Goal: Browse casually: Explore the website without a specific task or goal

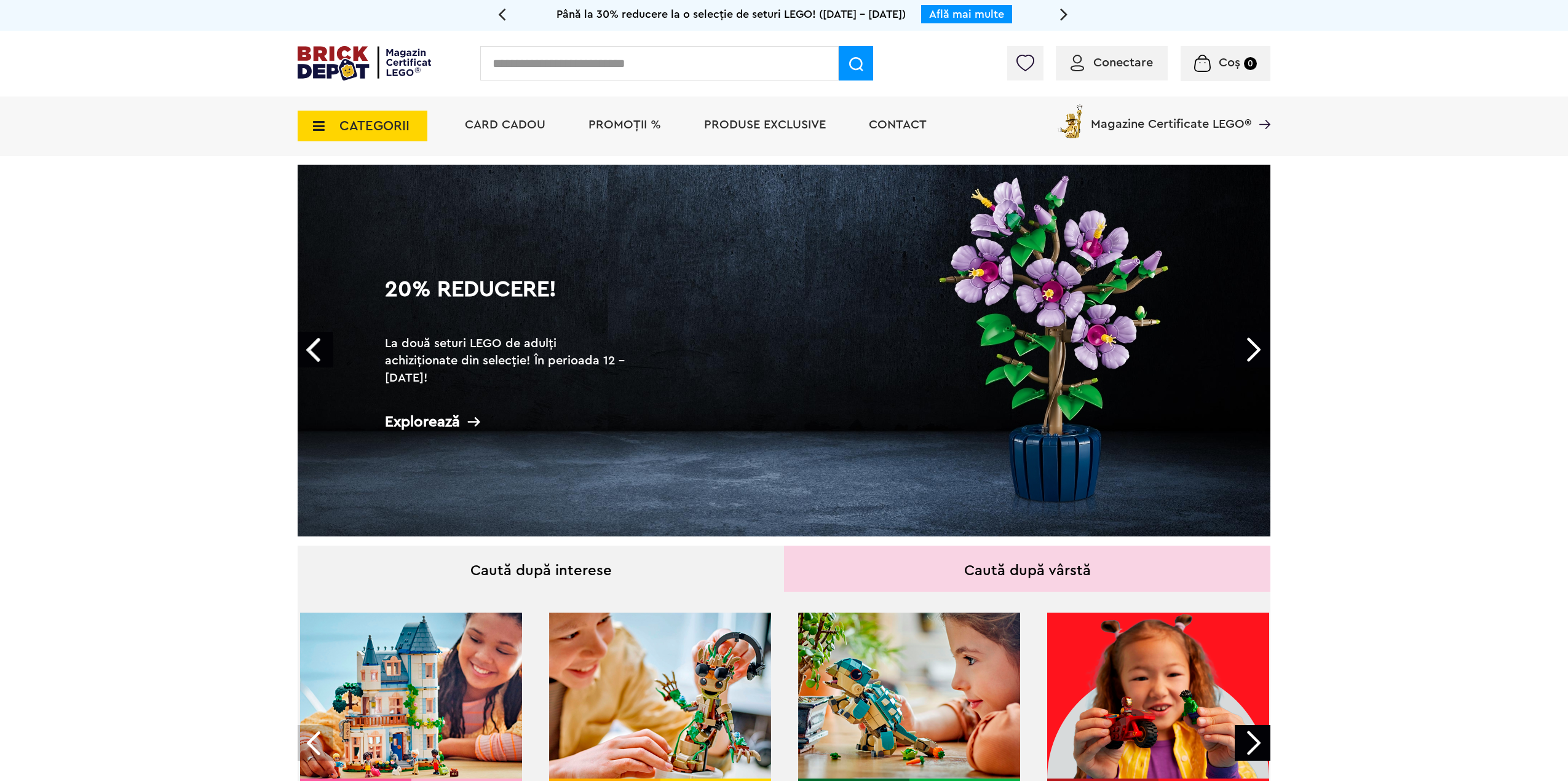
click at [1173, 133] on li "Magazine Certificate LEGO®" at bounding box center [1163, 117] width 216 height 42
click at [1178, 123] on span "Magazine Certificate LEGO®" at bounding box center [1170, 116] width 160 height 28
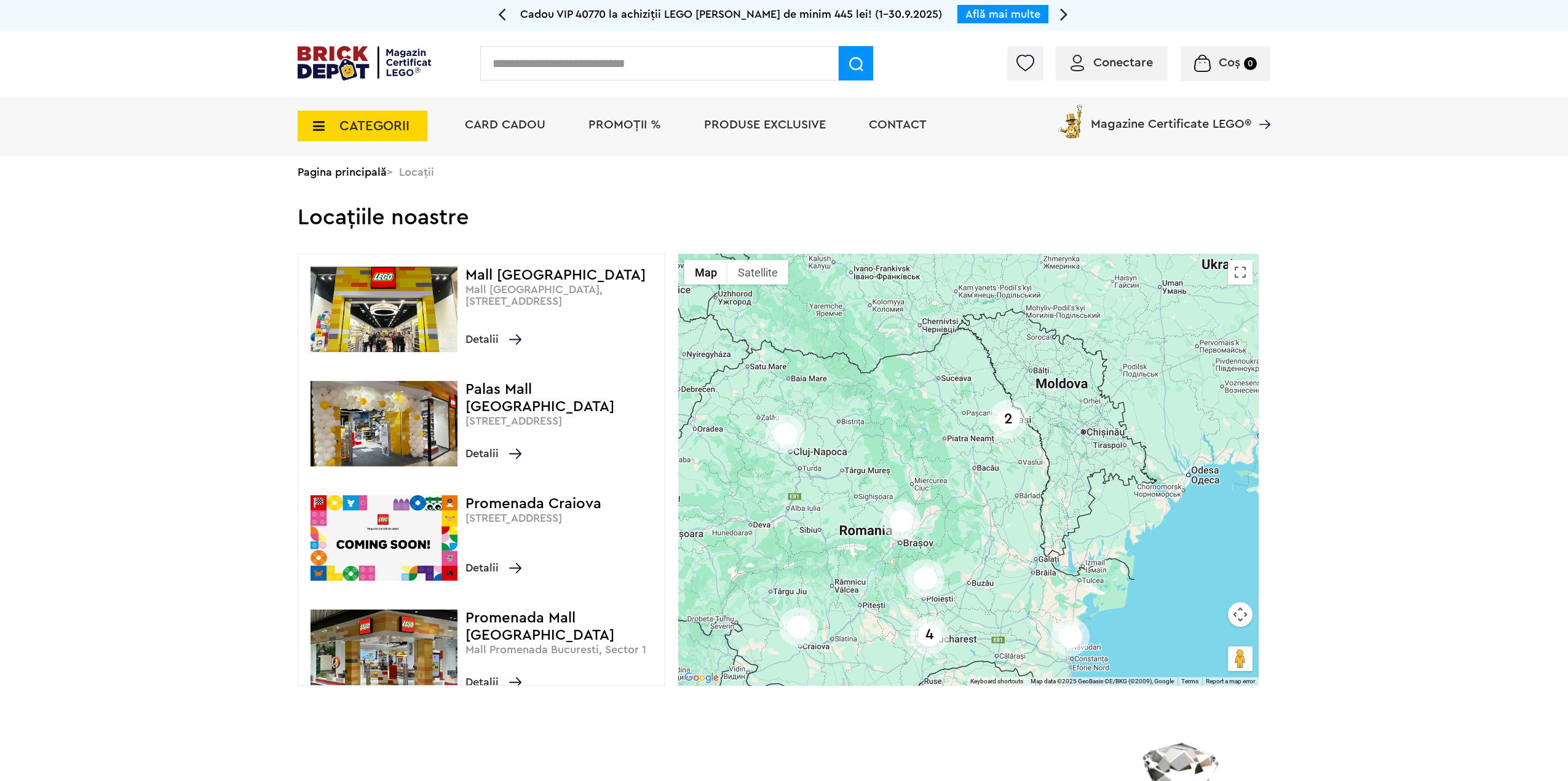
drag, startPoint x: 1045, startPoint y: 422, endPoint x: 950, endPoint y: 457, distance: 101.2
click at [950, 458] on div "2 4" at bounding box center [969, 470] width 580 height 432
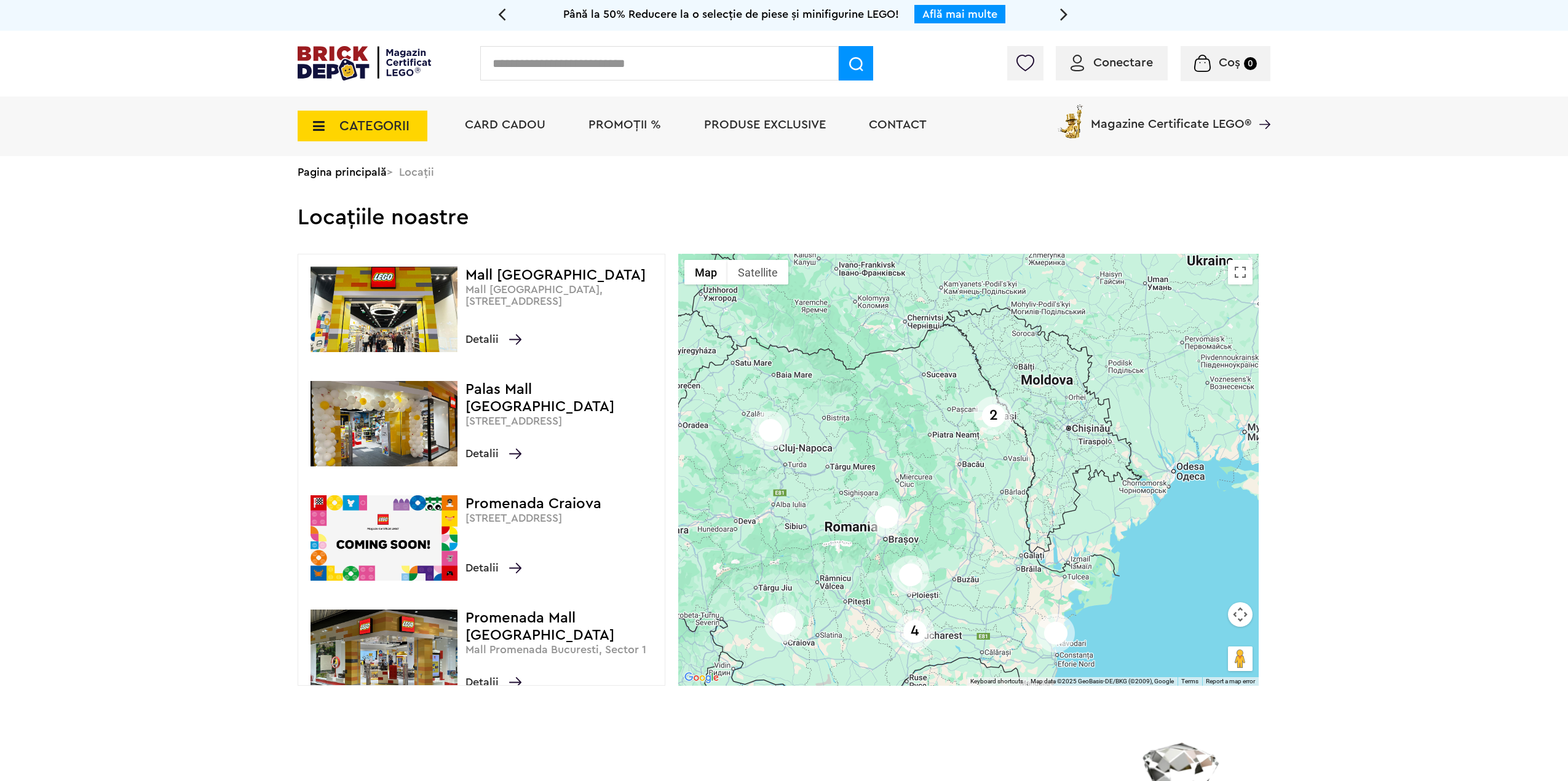
click at [380, 125] on span "CATEGORII" at bounding box center [374, 126] width 70 height 14
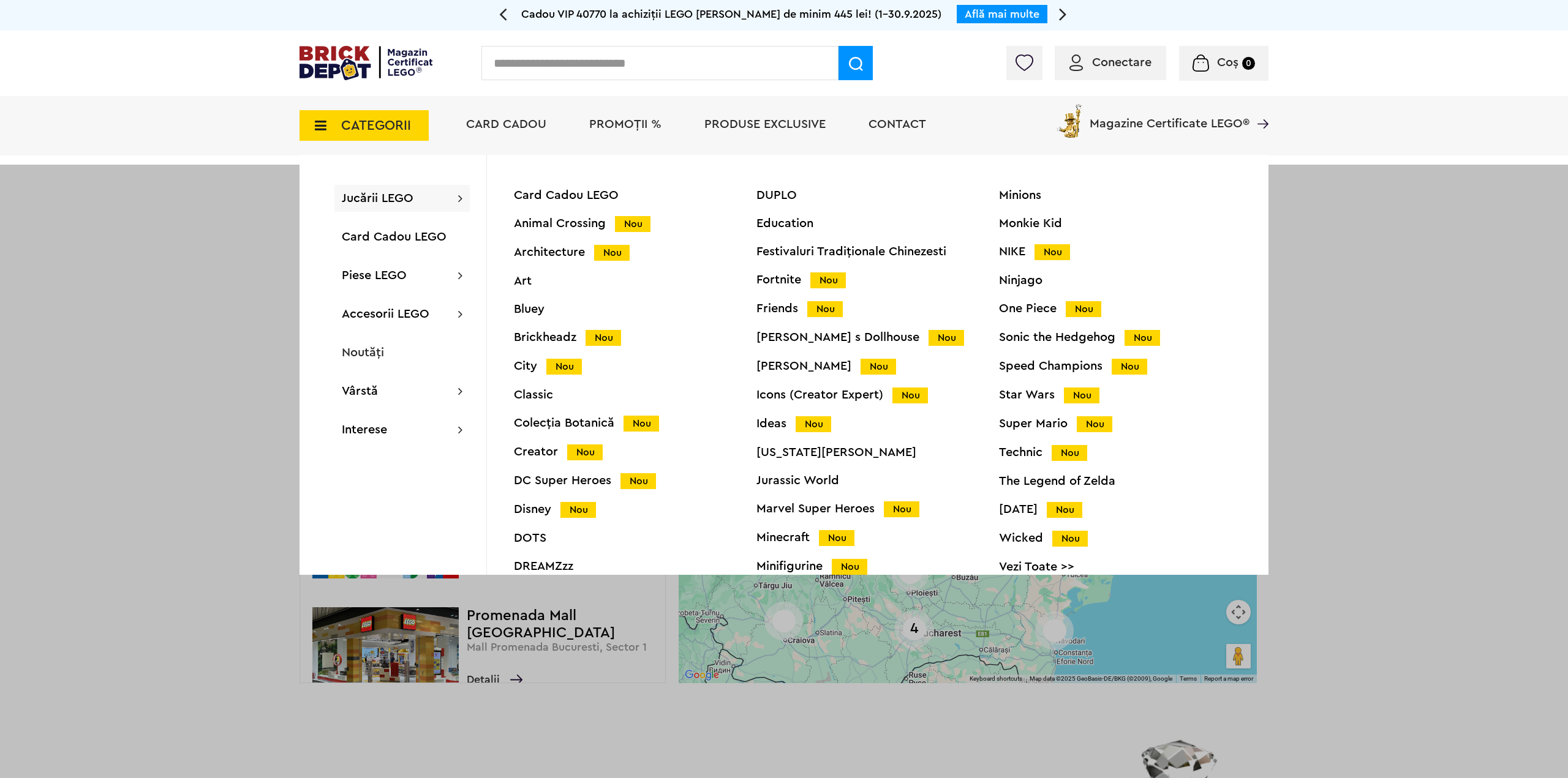
click at [778, 309] on div "Friends Nou" at bounding box center [878, 309] width 243 height 13
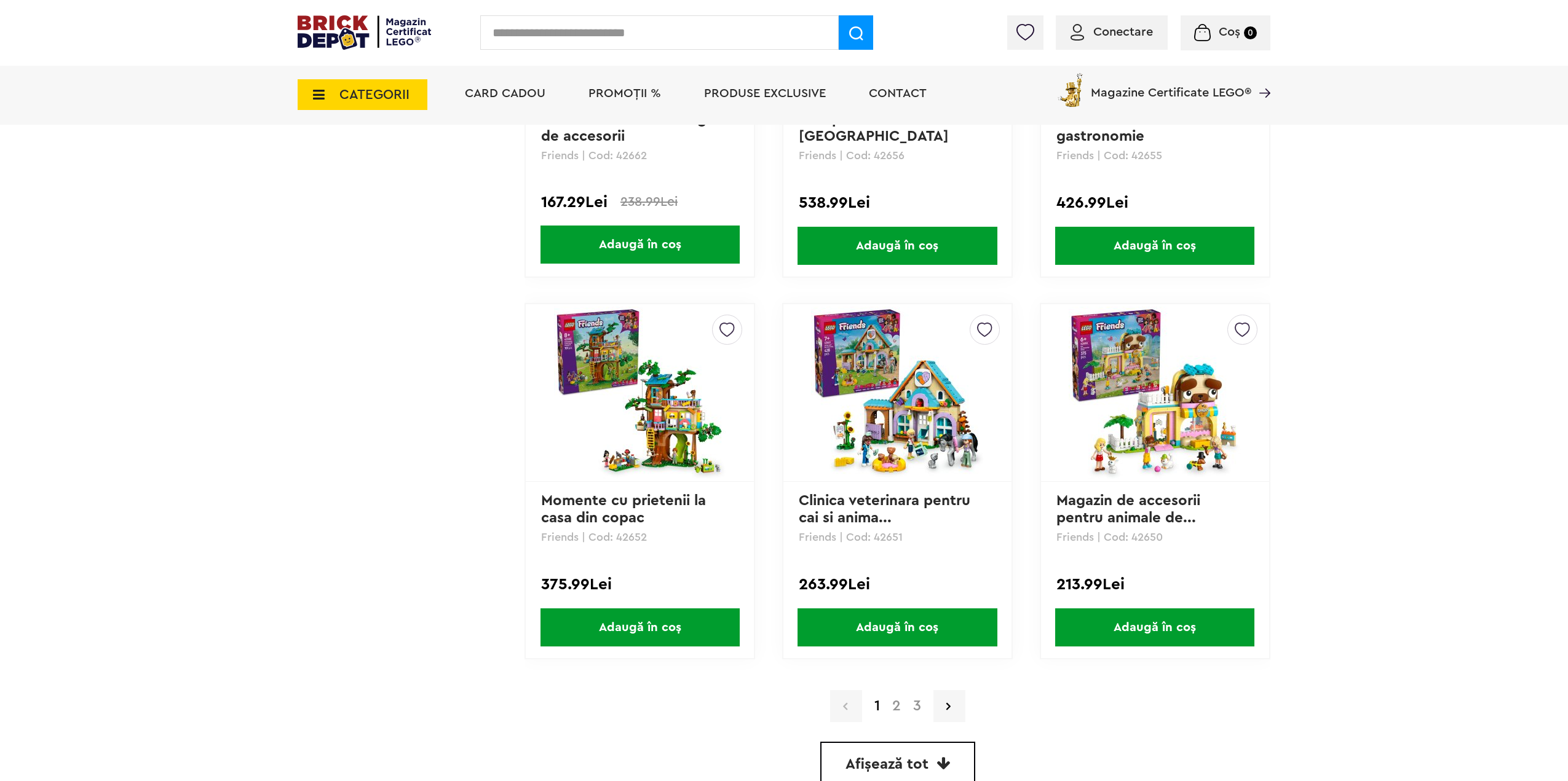
scroll to position [3442, 0]
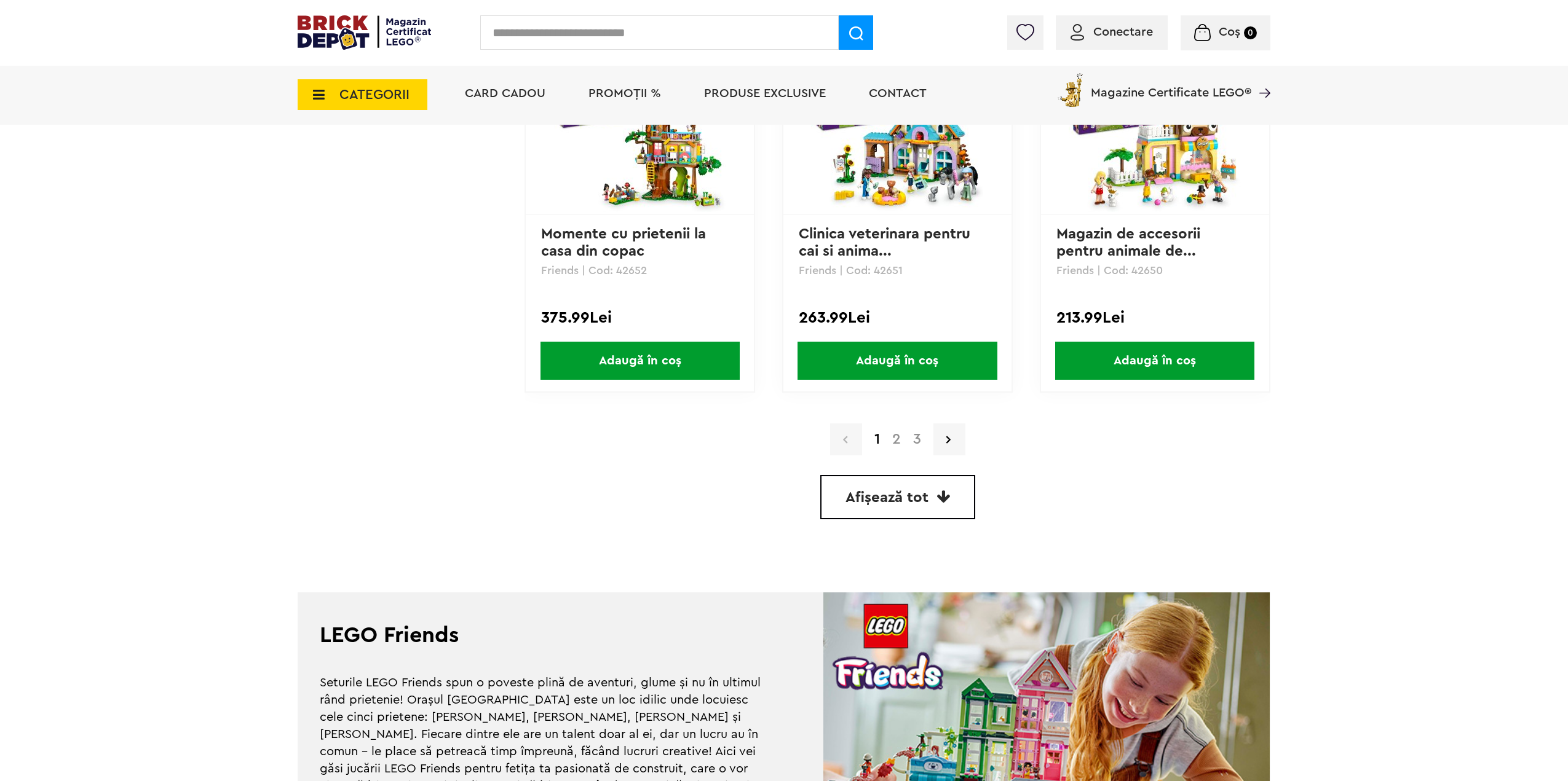
click at [916, 499] on span "Afișează tot" at bounding box center [887, 498] width 83 height 15
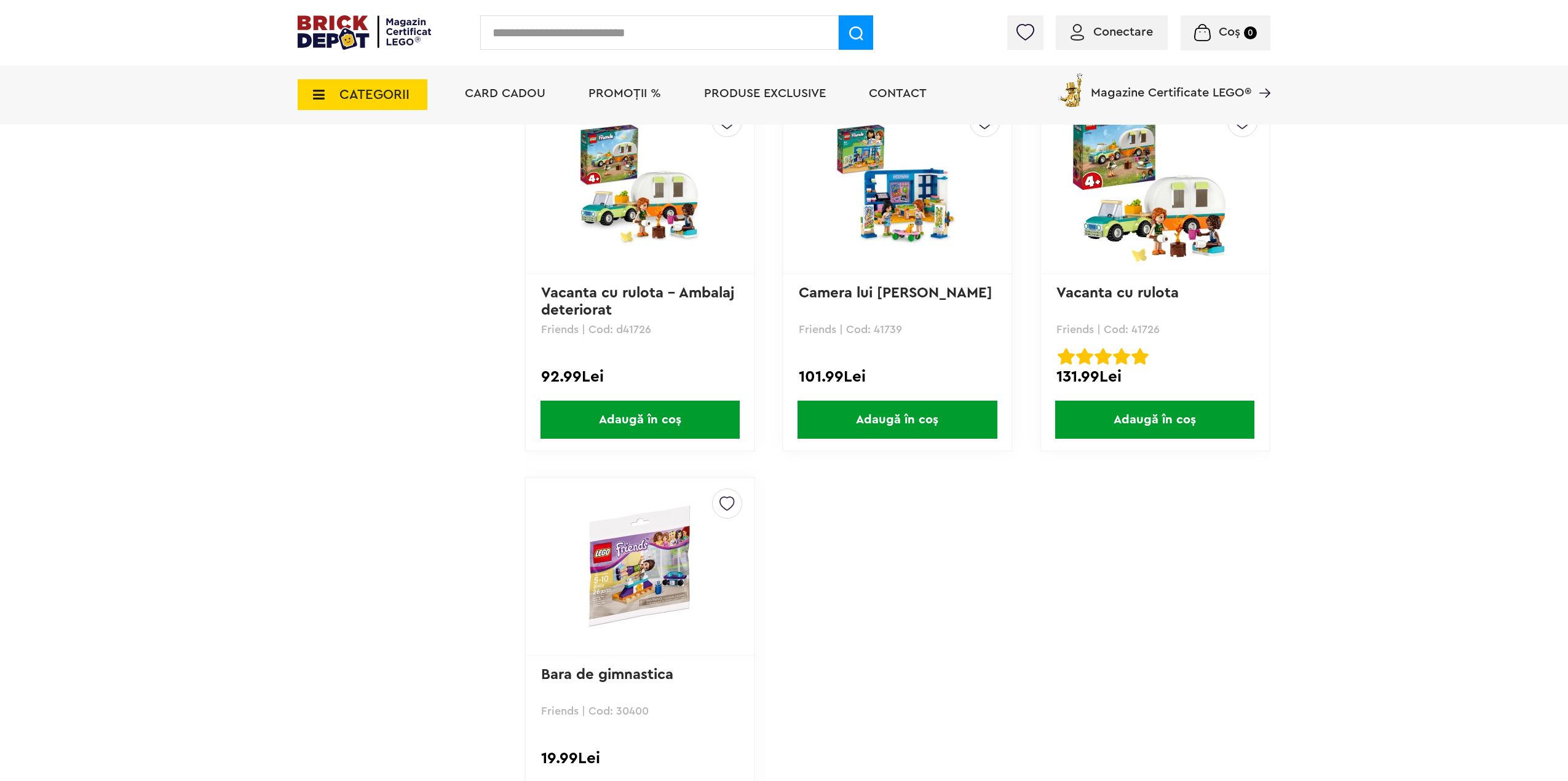
scroll to position [9259, 0]
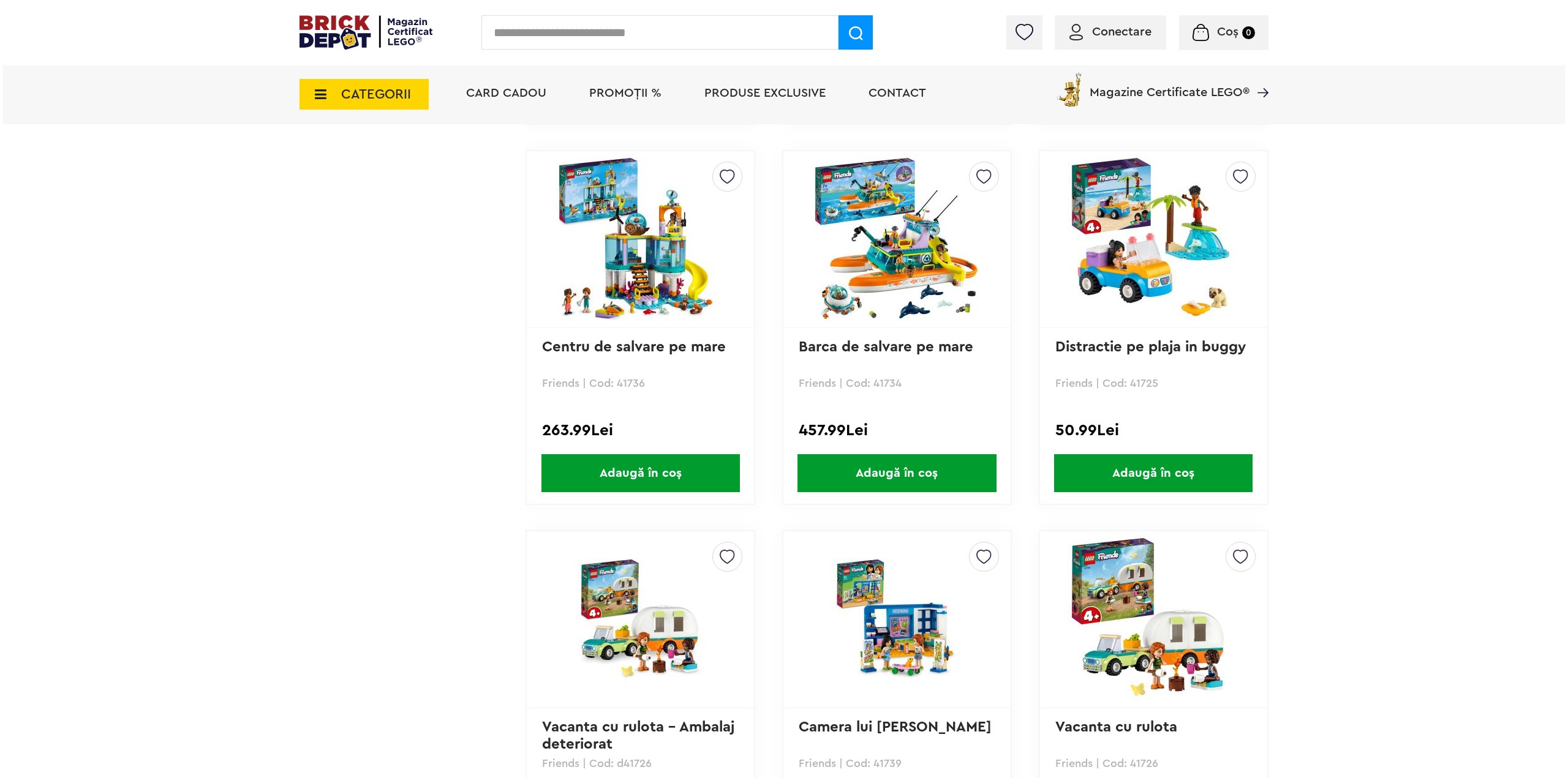
scroll to position [8550, 0]
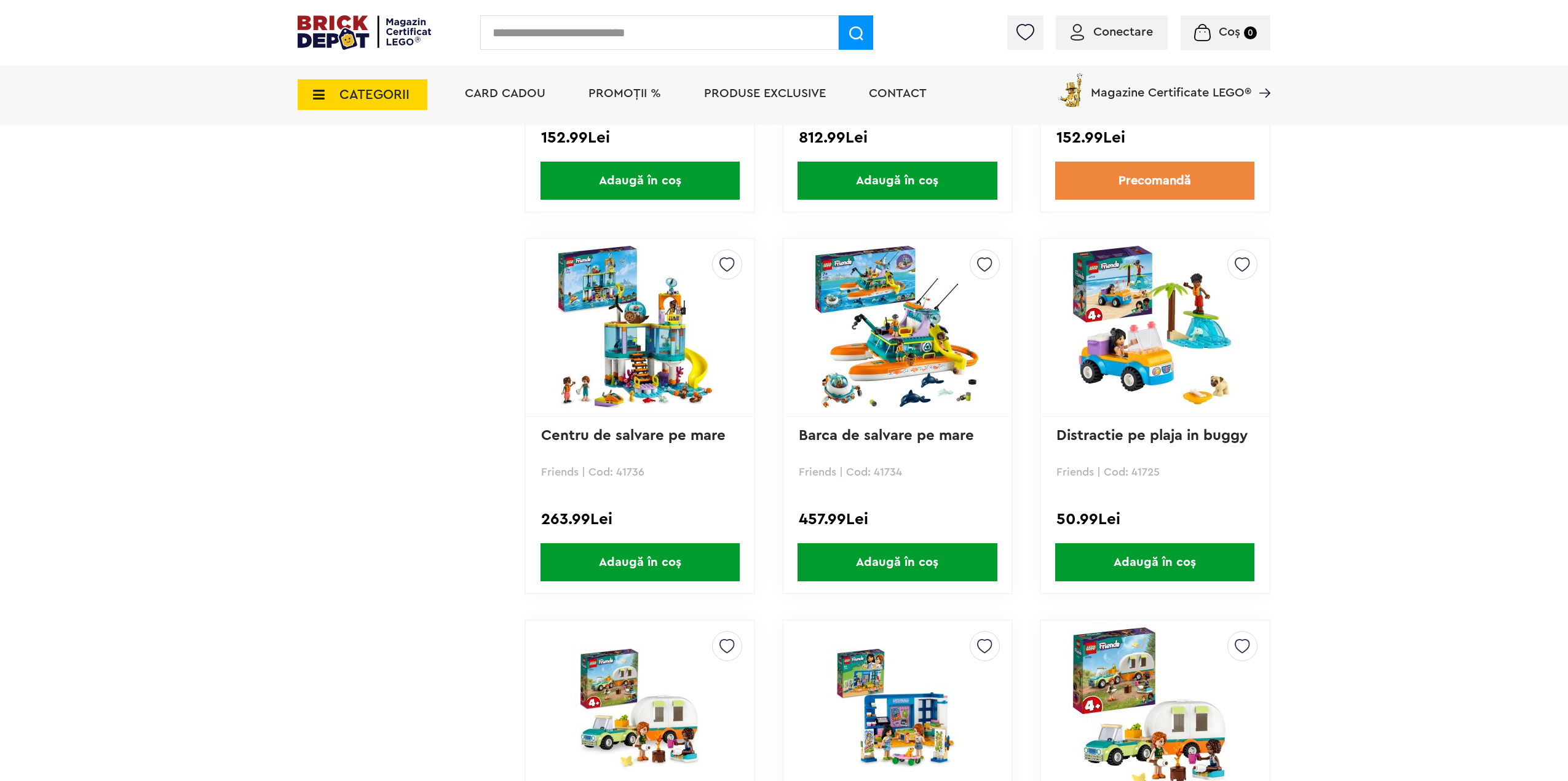
click at [365, 96] on span "CATEGORII" at bounding box center [374, 94] width 70 height 14
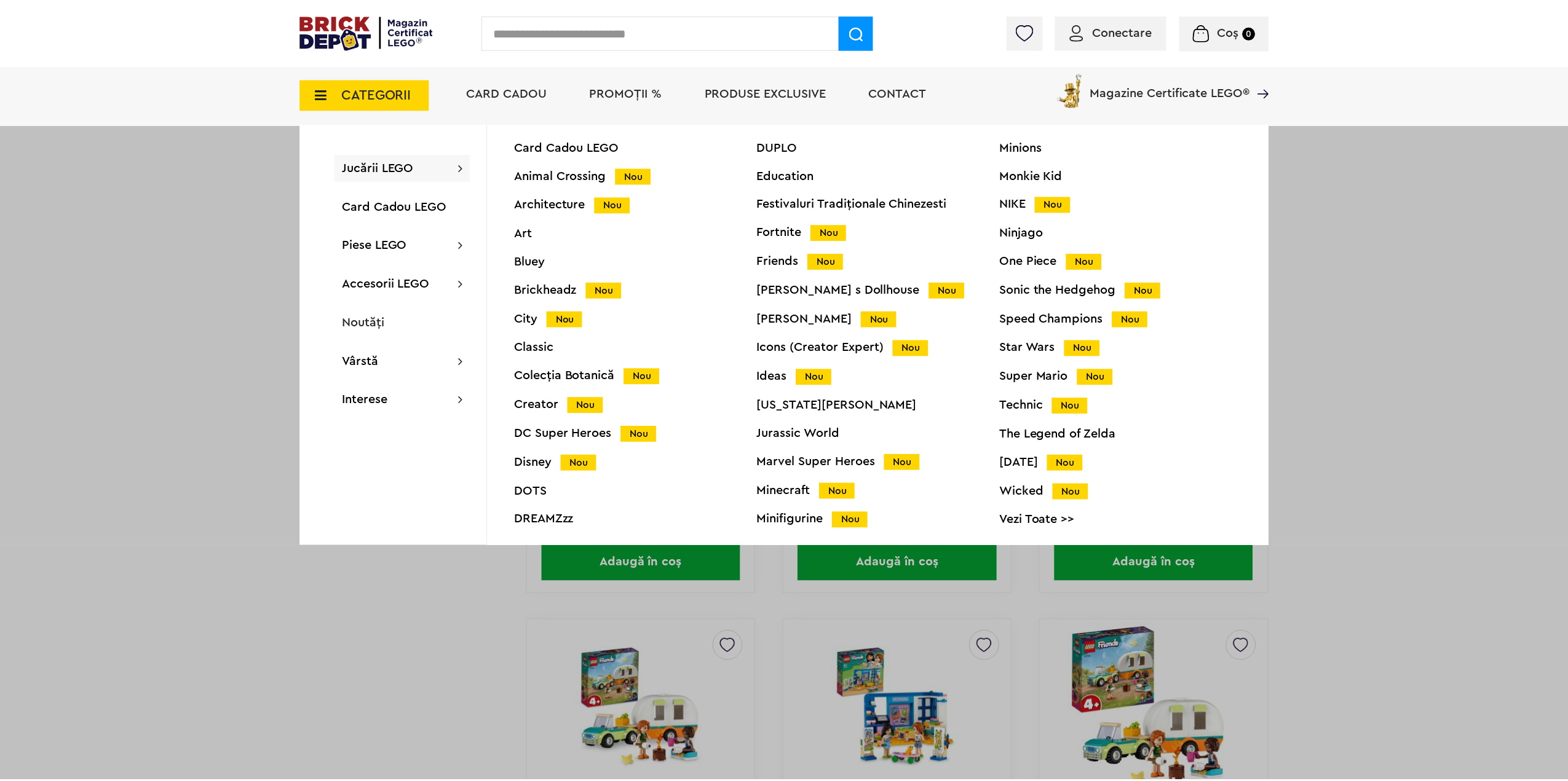
scroll to position [0, 0]
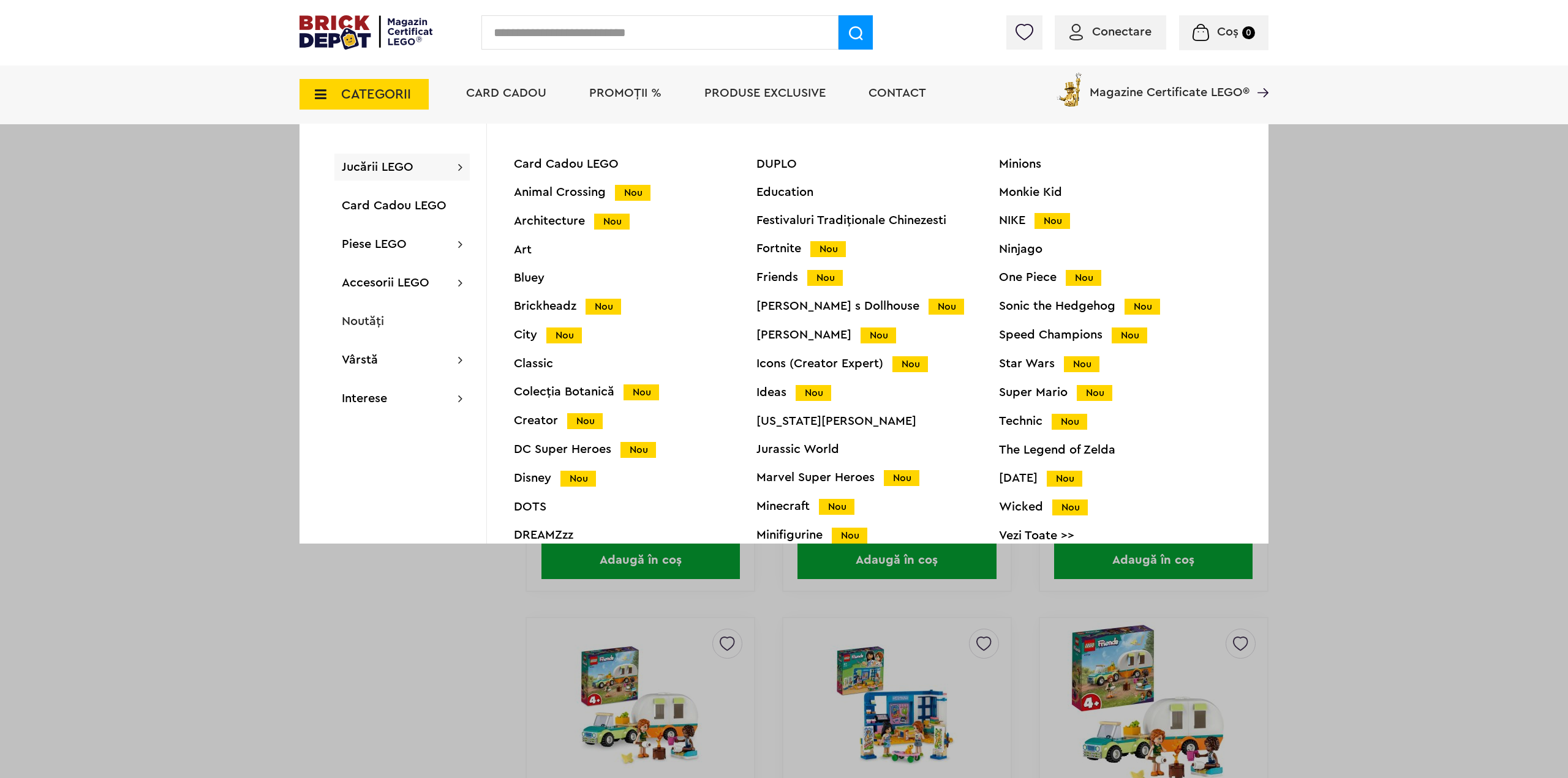
click at [776, 398] on div "Ideas Nou" at bounding box center [878, 393] width 243 height 13
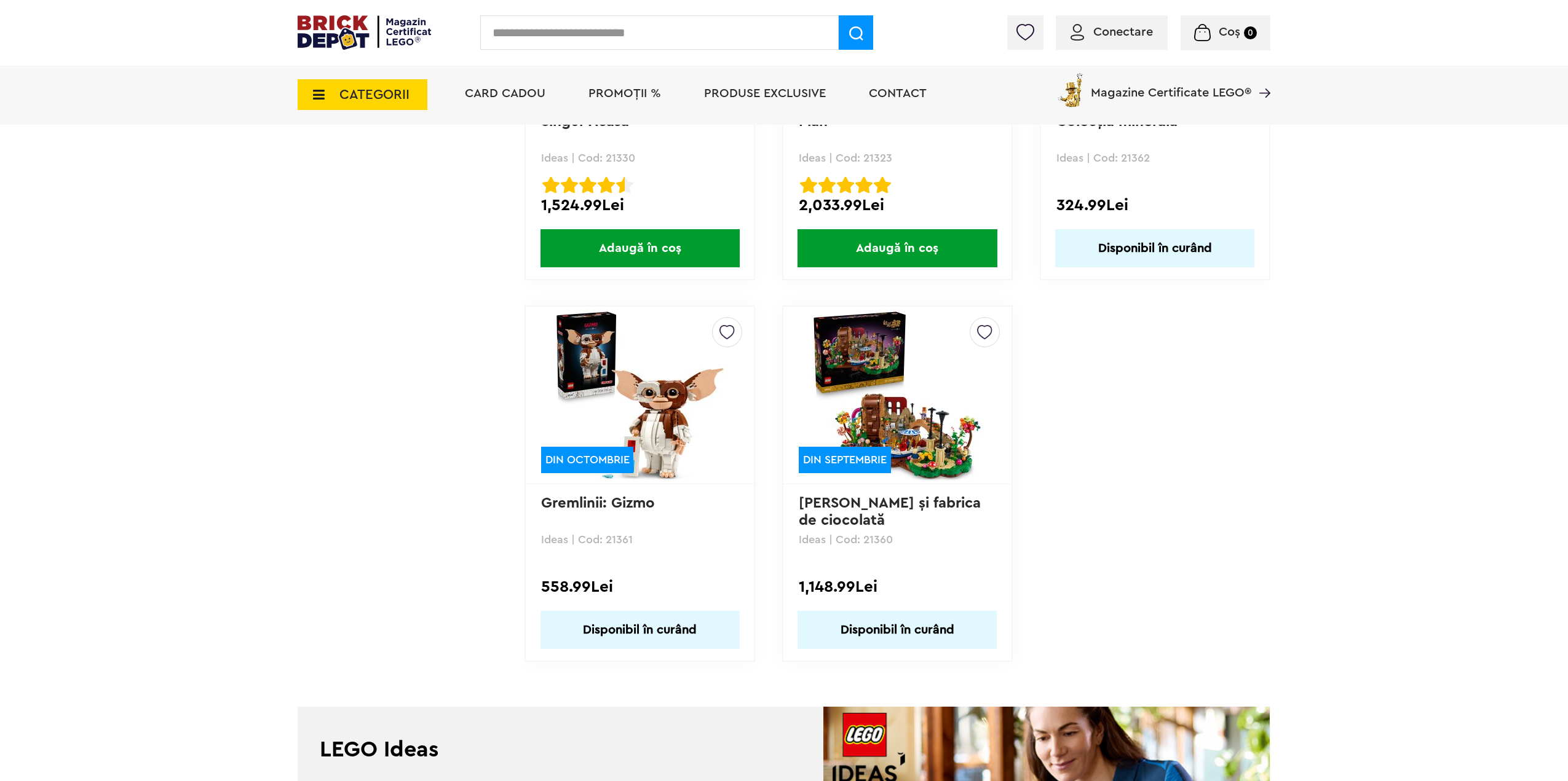
scroll to position [3258, 0]
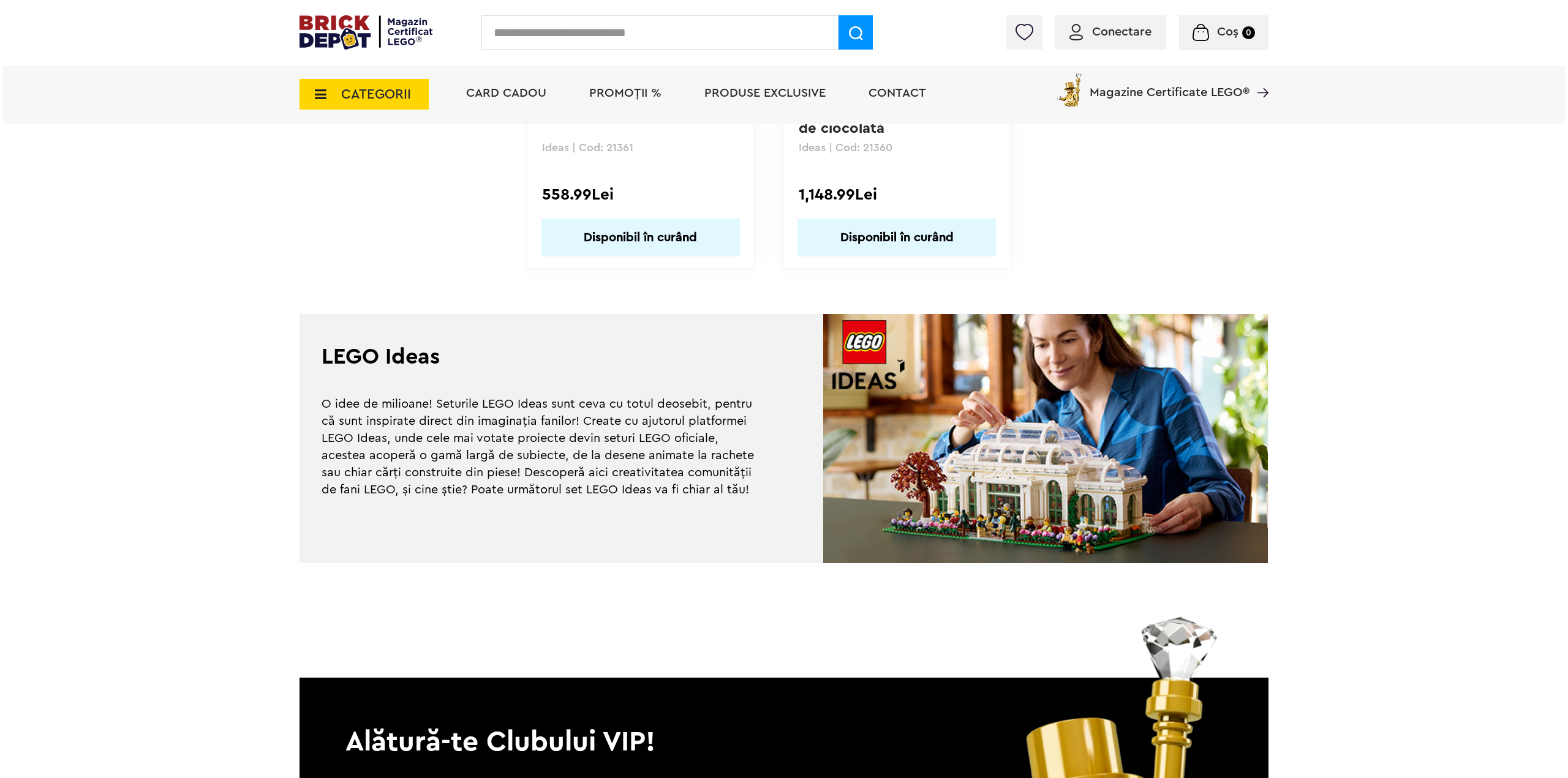
scroll to position [3551, 0]
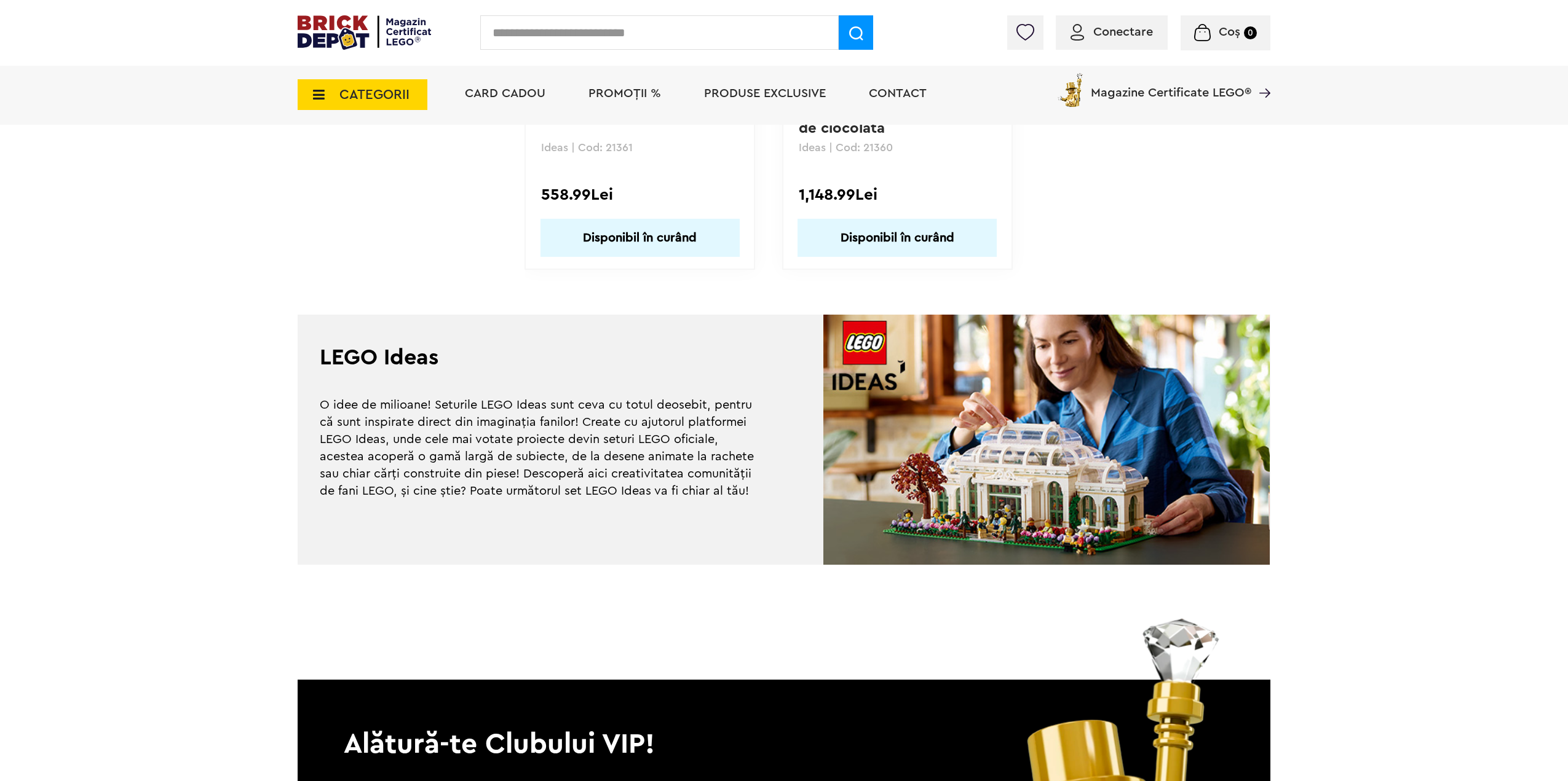
click at [338, 102] on span "CATEGORII" at bounding box center [362, 94] width 130 height 31
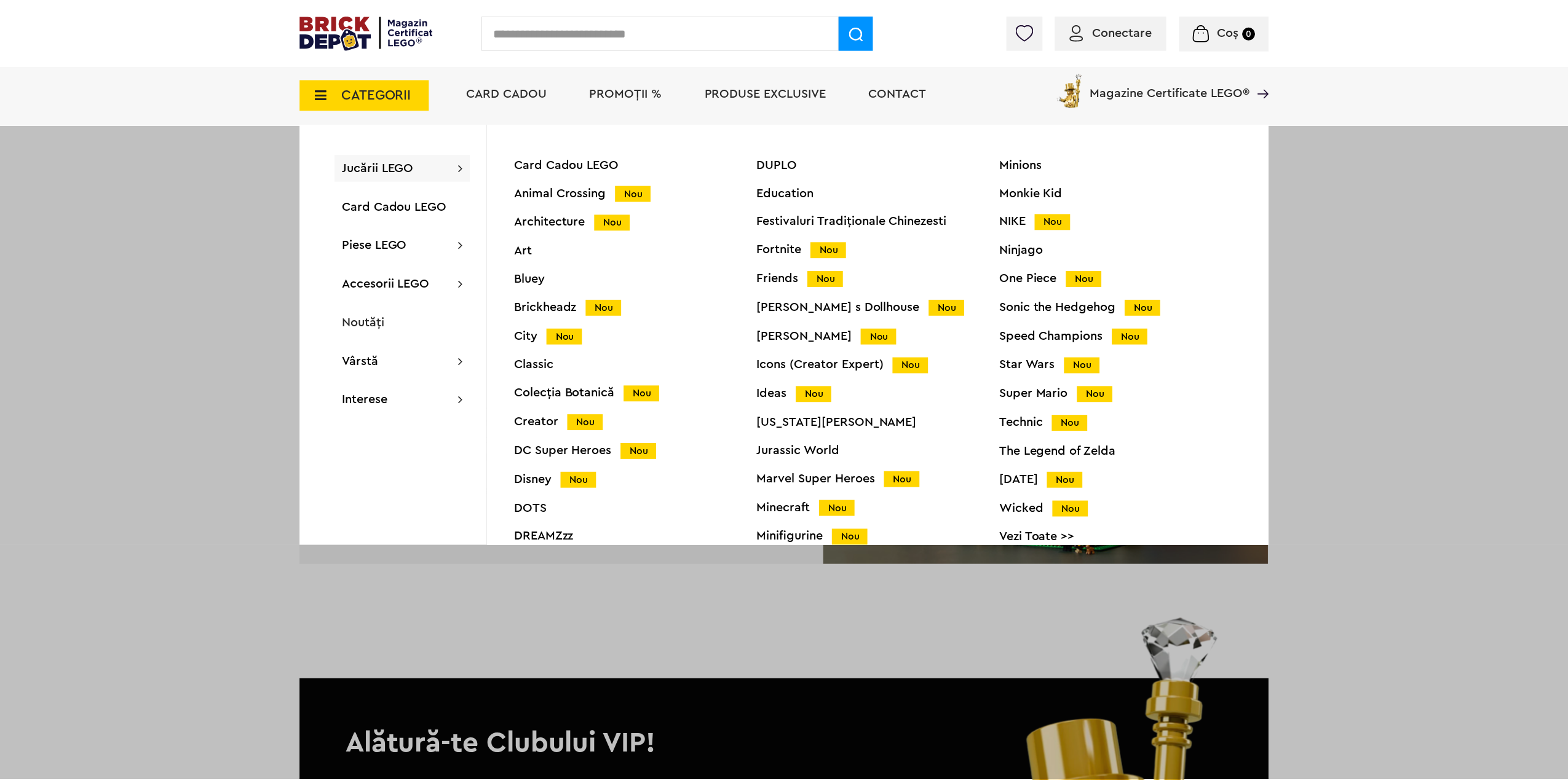
scroll to position [48, 0]
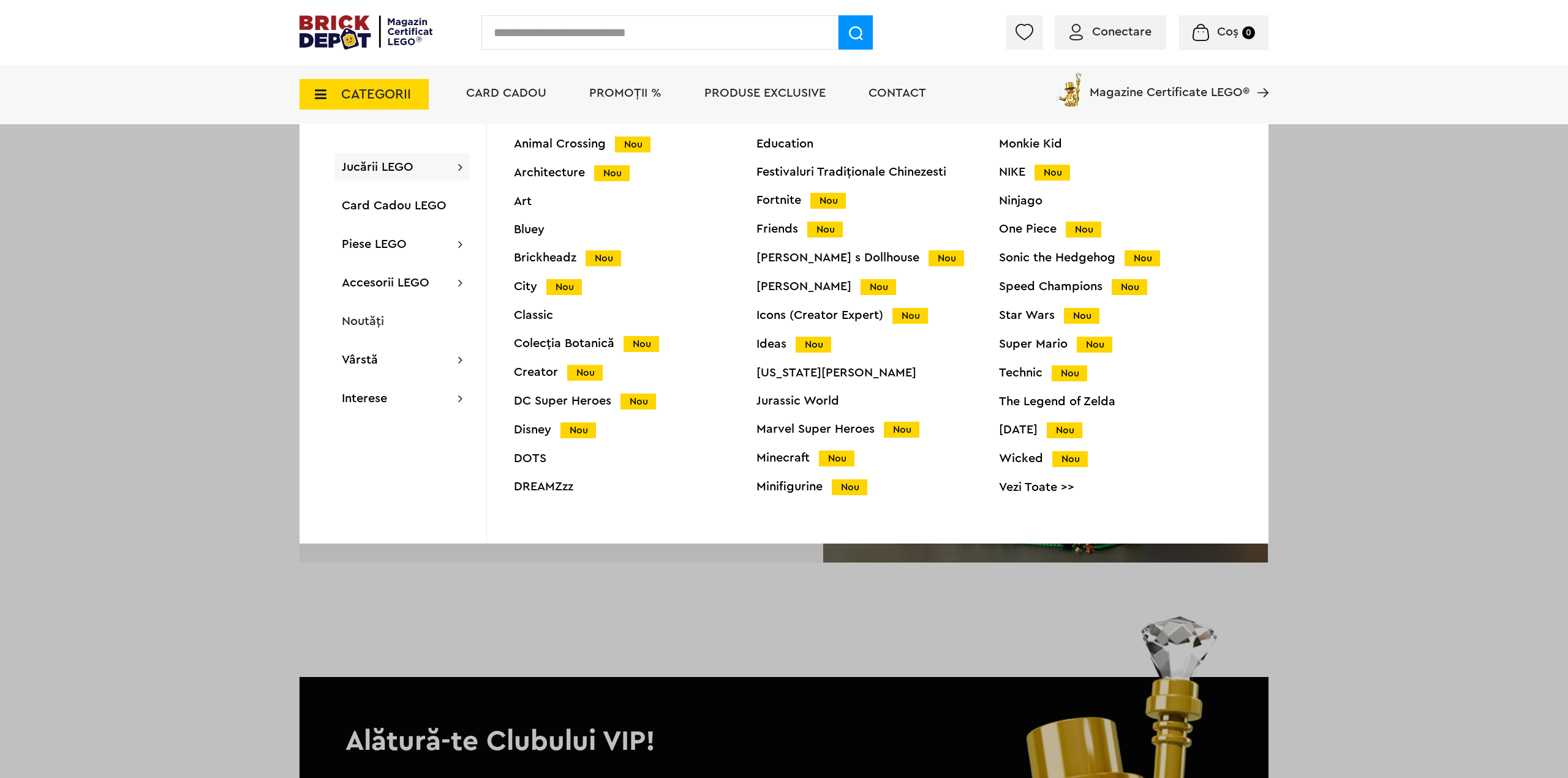
click at [541, 373] on div "Creator Nou" at bounding box center [636, 372] width 243 height 13
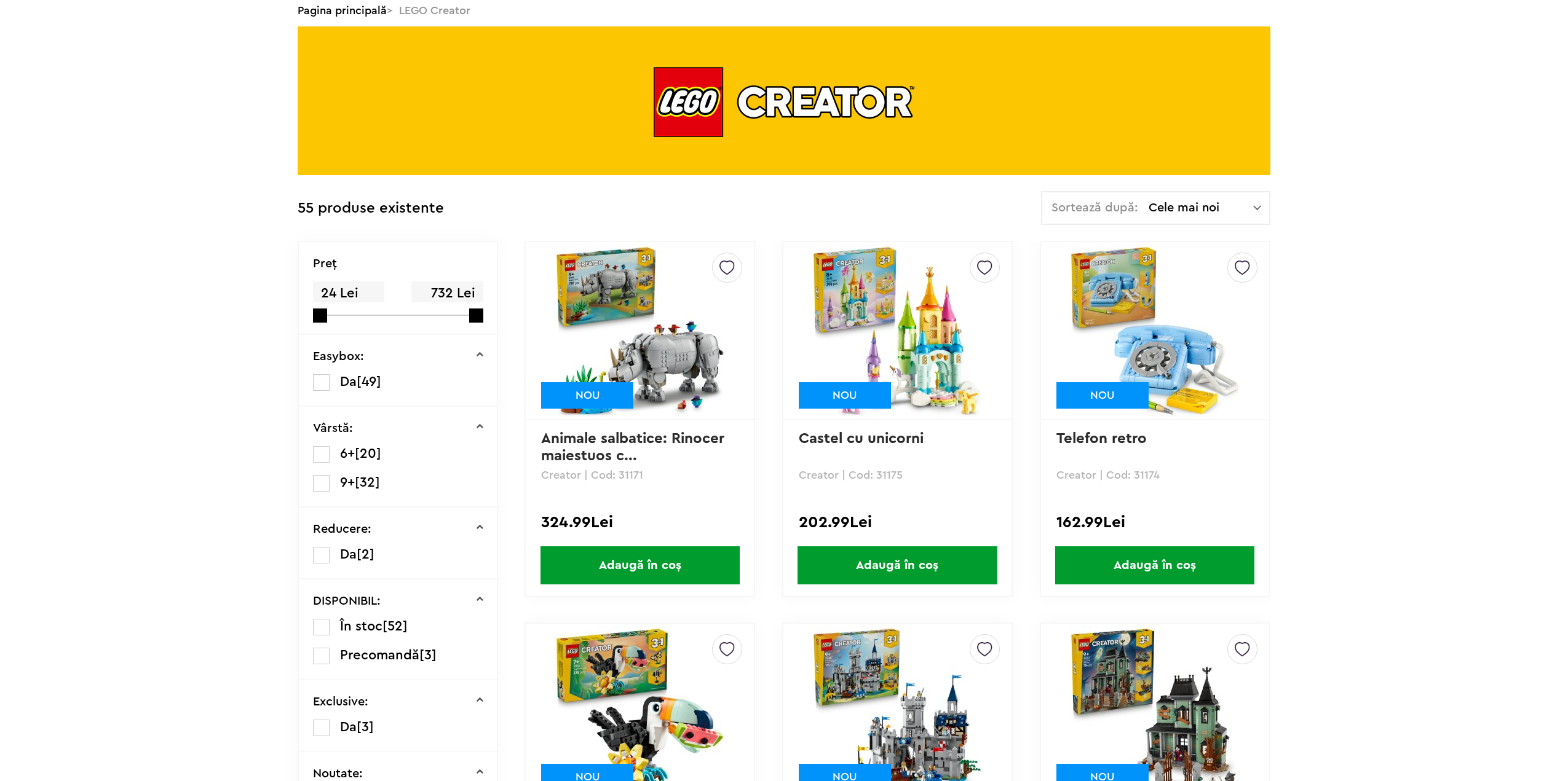
scroll to position [307, 0]
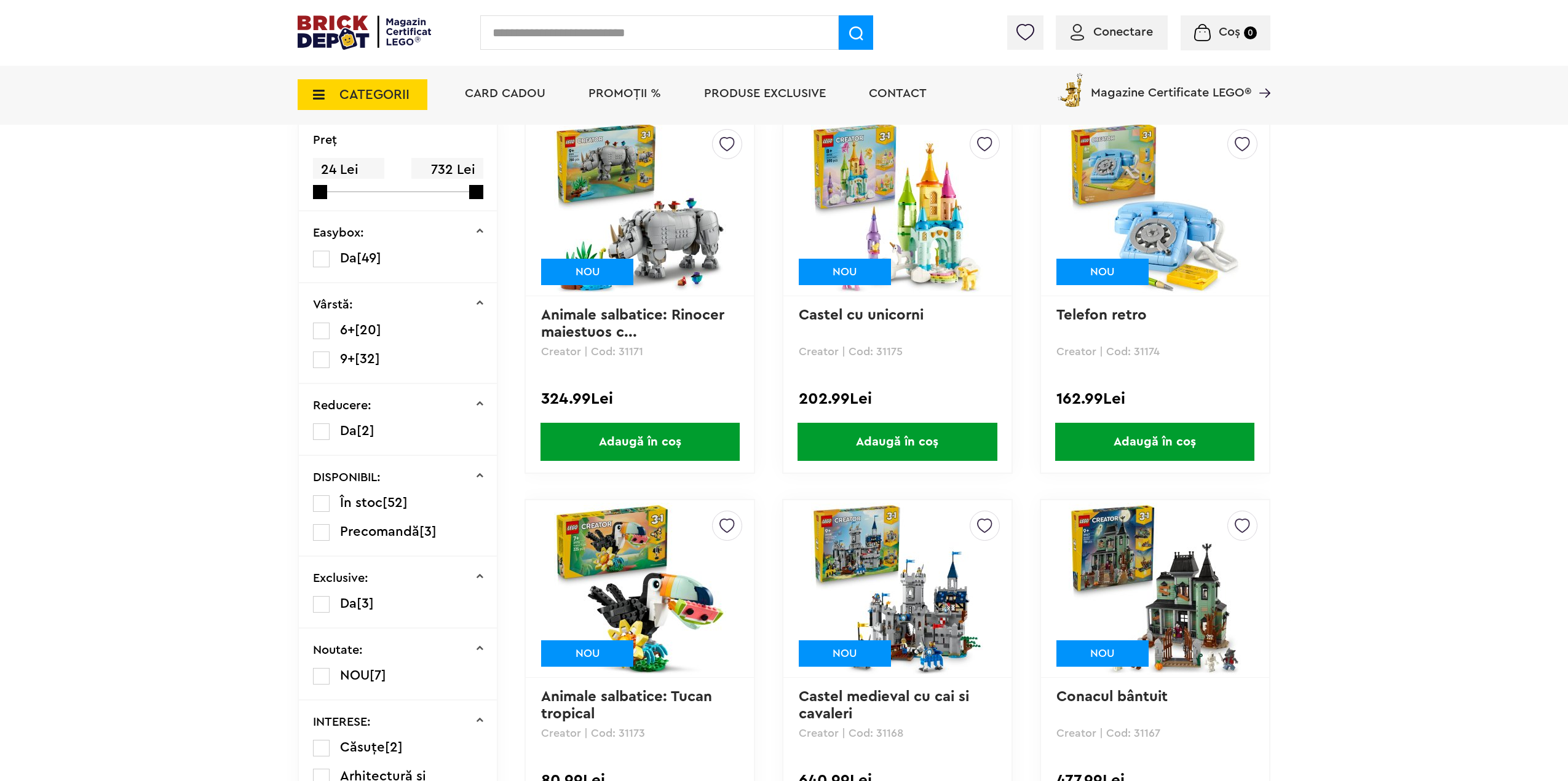
click at [880, 173] on img at bounding box center [897, 207] width 172 height 172
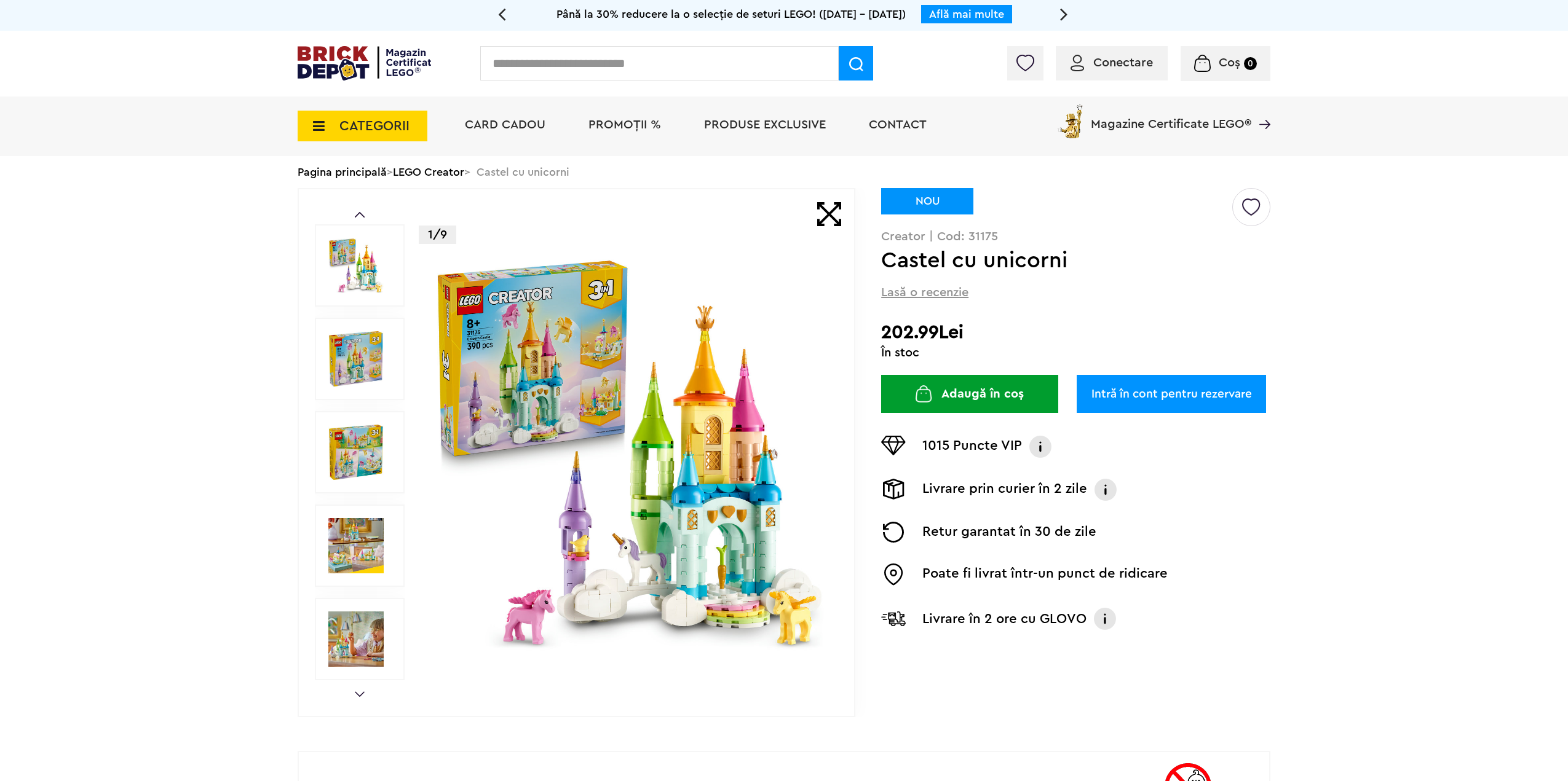
drag, startPoint x: 1386, startPoint y: 244, endPoint x: 1466, endPoint y: 58, distance: 202.5
